Goal: Check status: Check status

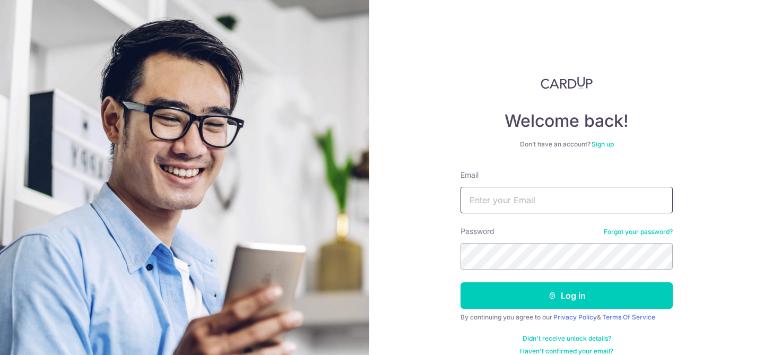
click at [488, 201] on input "Email" at bounding box center [567, 200] width 212 height 27
type input "[PERSON_NAME][EMAIL_ADDRESS][DOMAIN_NAME]"
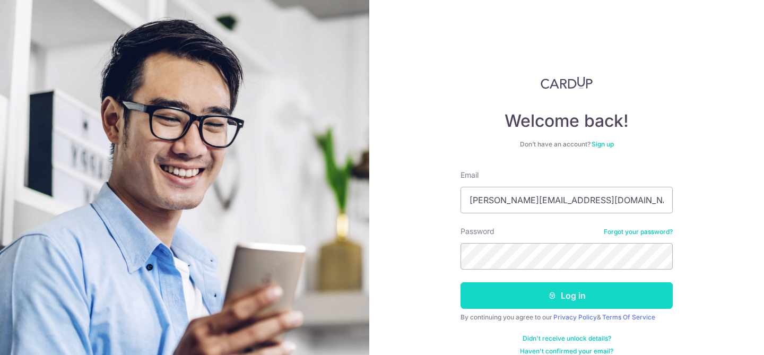
click at [543, 296] on button "Log in" at bounding box center [567, 295] width 212 height 27
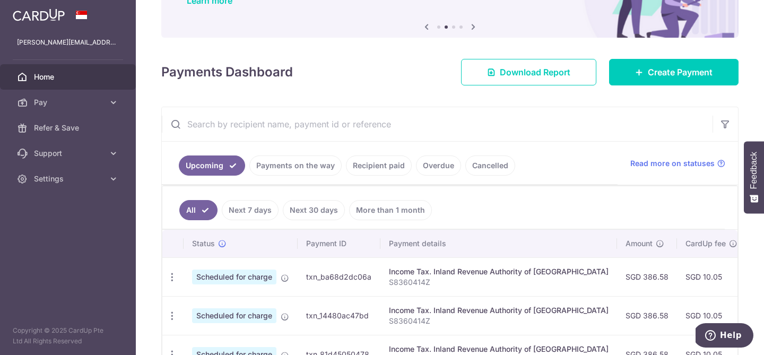
scroll to position [117, 0]
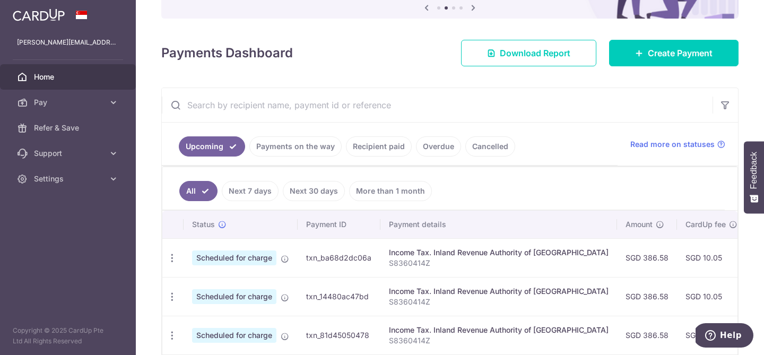
click at [308, 145] on link "Payments on the way" at bounding box center [295, 146] width 92 height 20
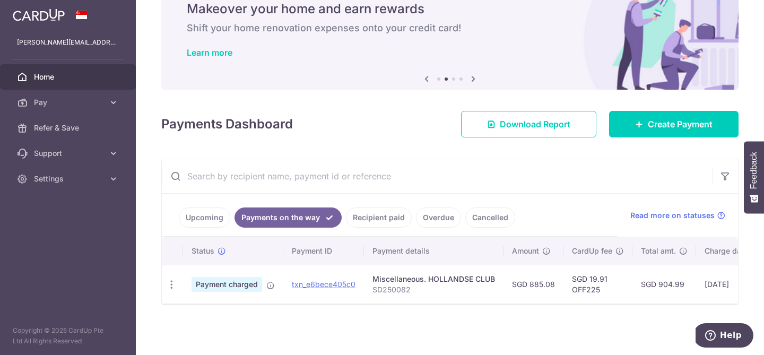
scroll to position [46, 0]
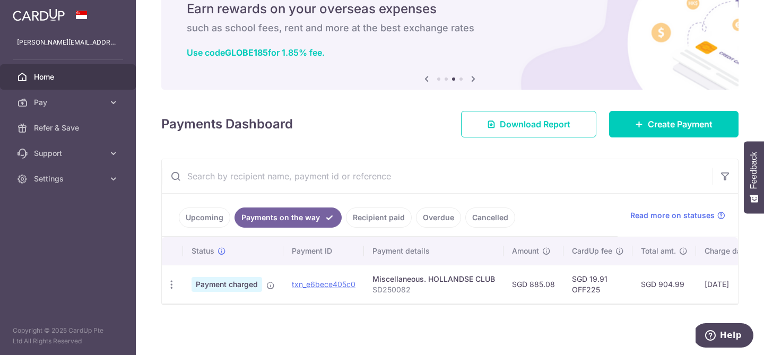
click at [379, 219] on link "Recipient paid" at bounding box center [379, 218] width 66 height 20
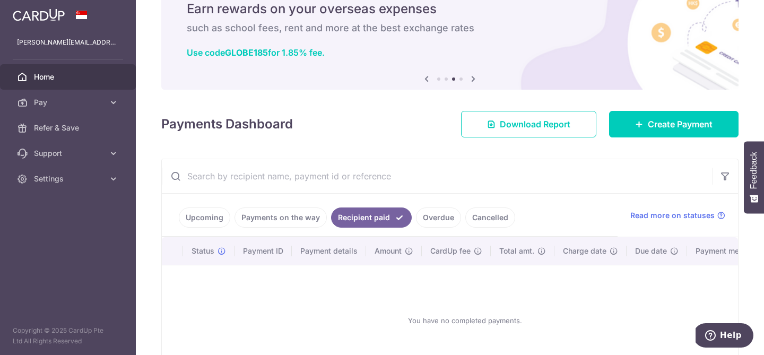
click at [433, 217] on link "Overdue" at bounding box center [438, 218] width 45 height 20
click at [482, 213] on link "Cancelled" at bounding box center [490, 218] width 50 height 20
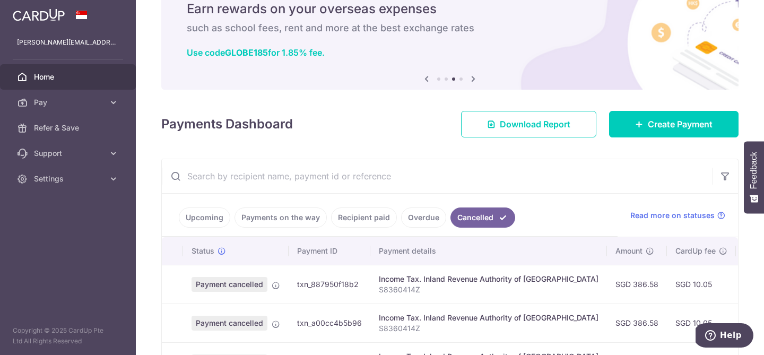
click at [286, 217] on link "Payments on the way" at bounding box center [281, 218] width 92 height 20
